Goal: Find contact information

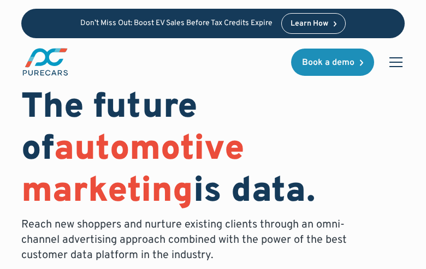
scroll to position [5, 0]
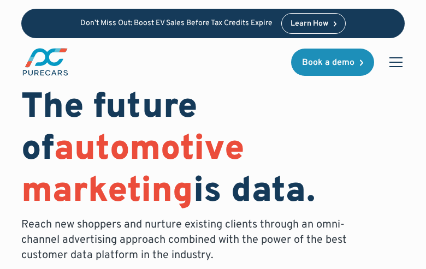
scroll to position [5, 0]
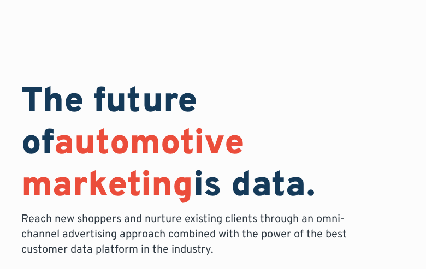
scroll to position [5830, 0]
